Goal: Transaction & Acquisition: Download file/media

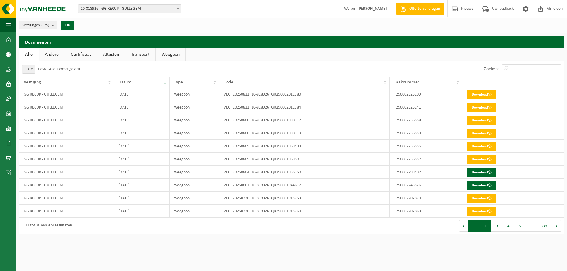
click at [474, 224] on button "1" at bounding box center [474, 226] width 12 height 12
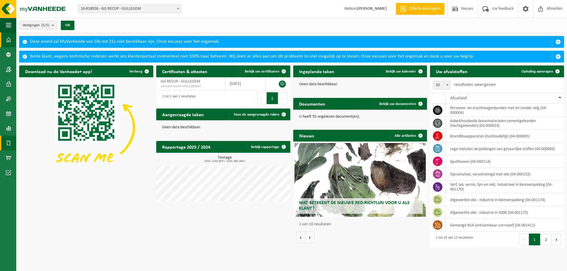
click at [8, 142] on span at bounding box center [8, 143] width 5 height 15
click at [47, 156] on span "Documenten" at bounding box center [45, 155] width 22 height 11
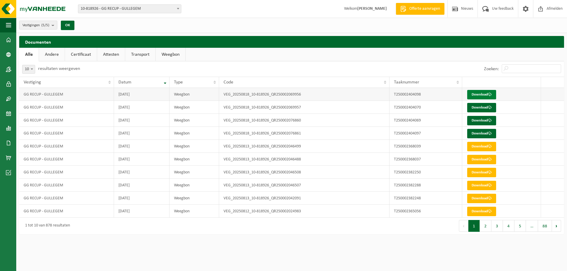
click at [482, 92] on link "Download" at bounding box center [481, 94] width 29 height 9
click at [485, 110] on link "Download" at bounding box center [481, 107] width 29 height 9
click at [482, 121] on link "Download" at bounding box center [481, 120] width 29 height 9
click at [482, 134] on link "Download" at bounding box center [481, 133] width 29 height 9
